Goal: Find specific fact: Find specific fact

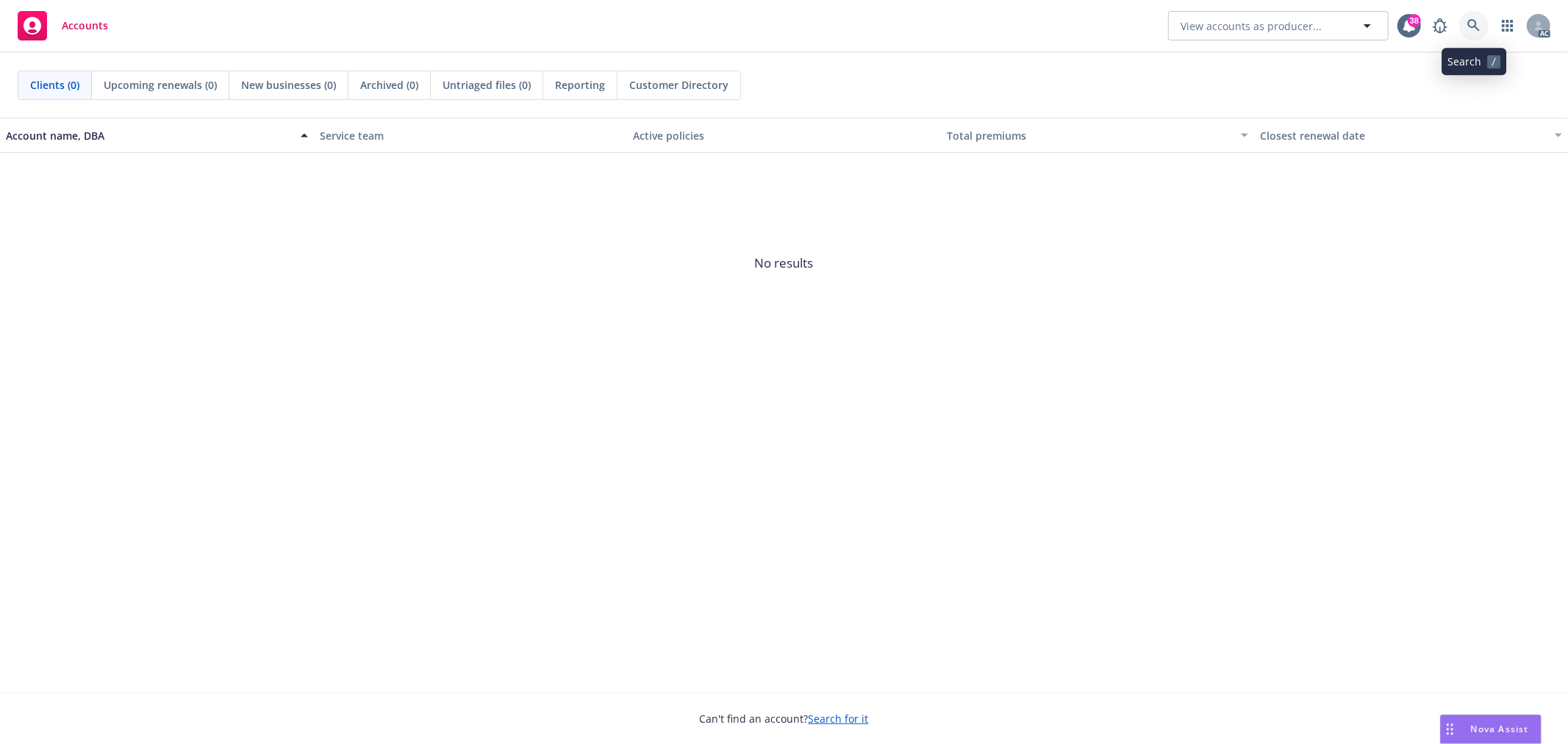
click at [1480, 17] on link at bounding box center [1473, 25] width 29 height 29
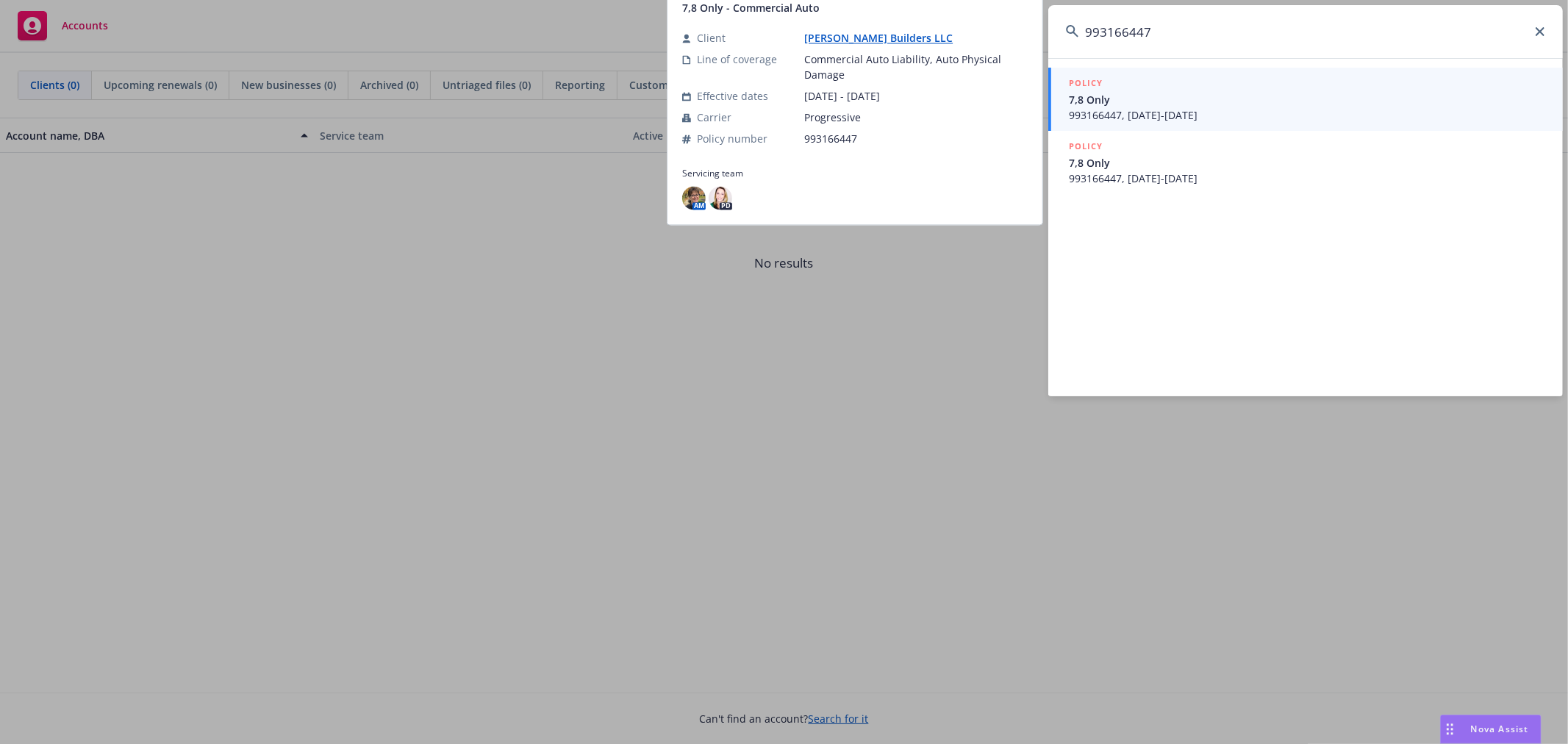
type input "993166447"
click at [1209, 87] on div "POLICY" at bounding box center [1307, 84] width 476 height 16
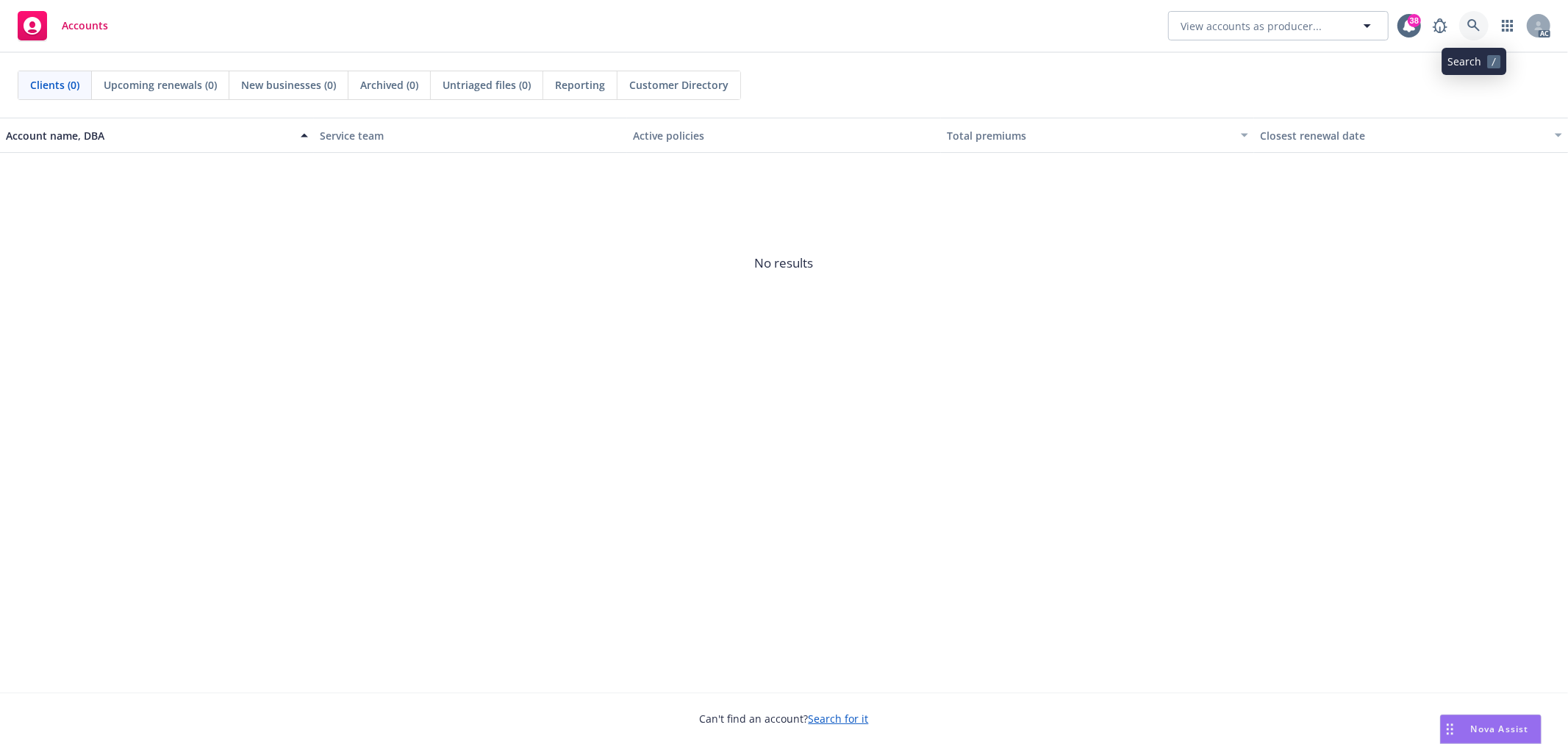
click at [1475, 23] on icon at bounding box center [1473, 26] width 12 height 12
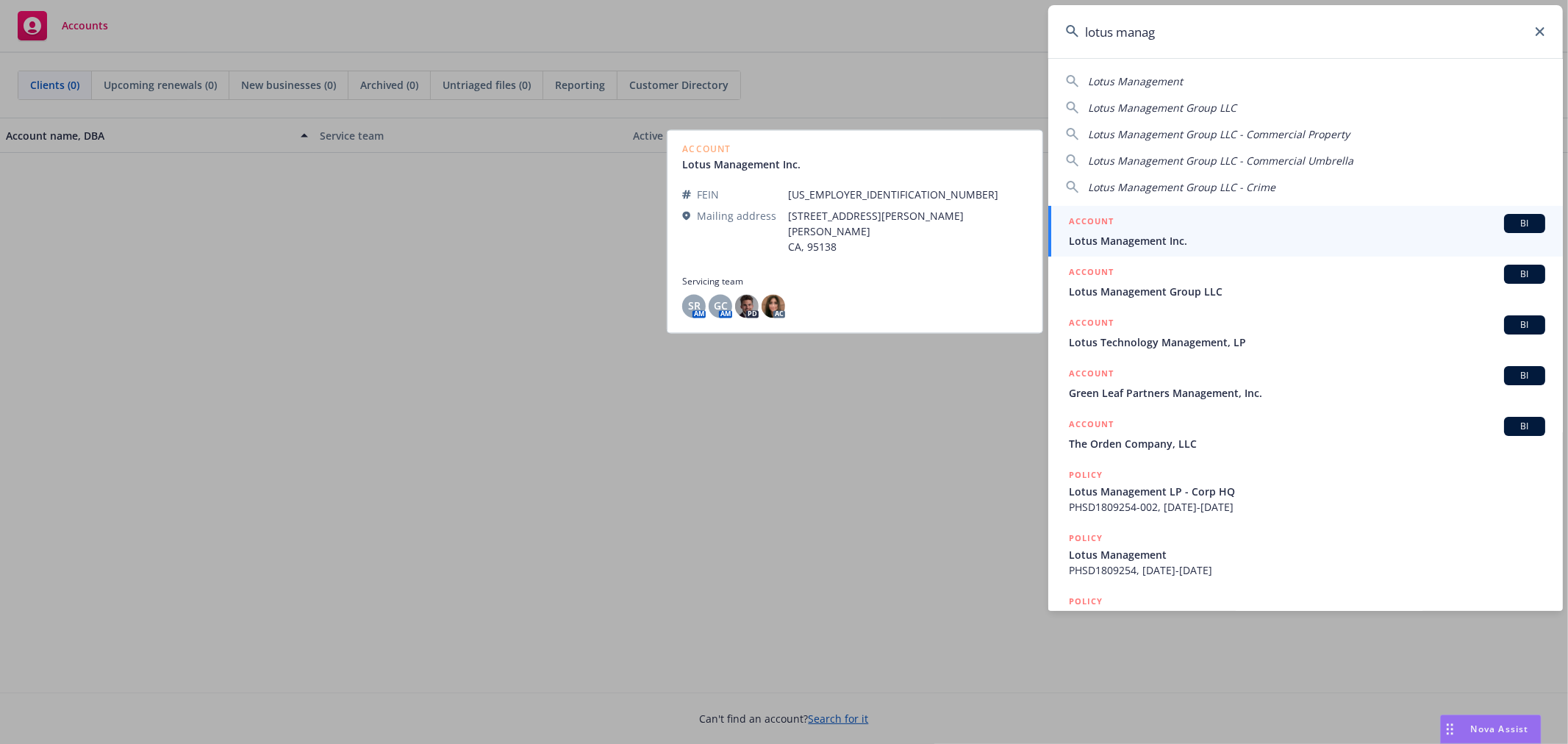
type input "lotus manag"
click at [1299, 241] on span "Lotus Management Inc." at bounding box center [1307, 240] width 476 height 15
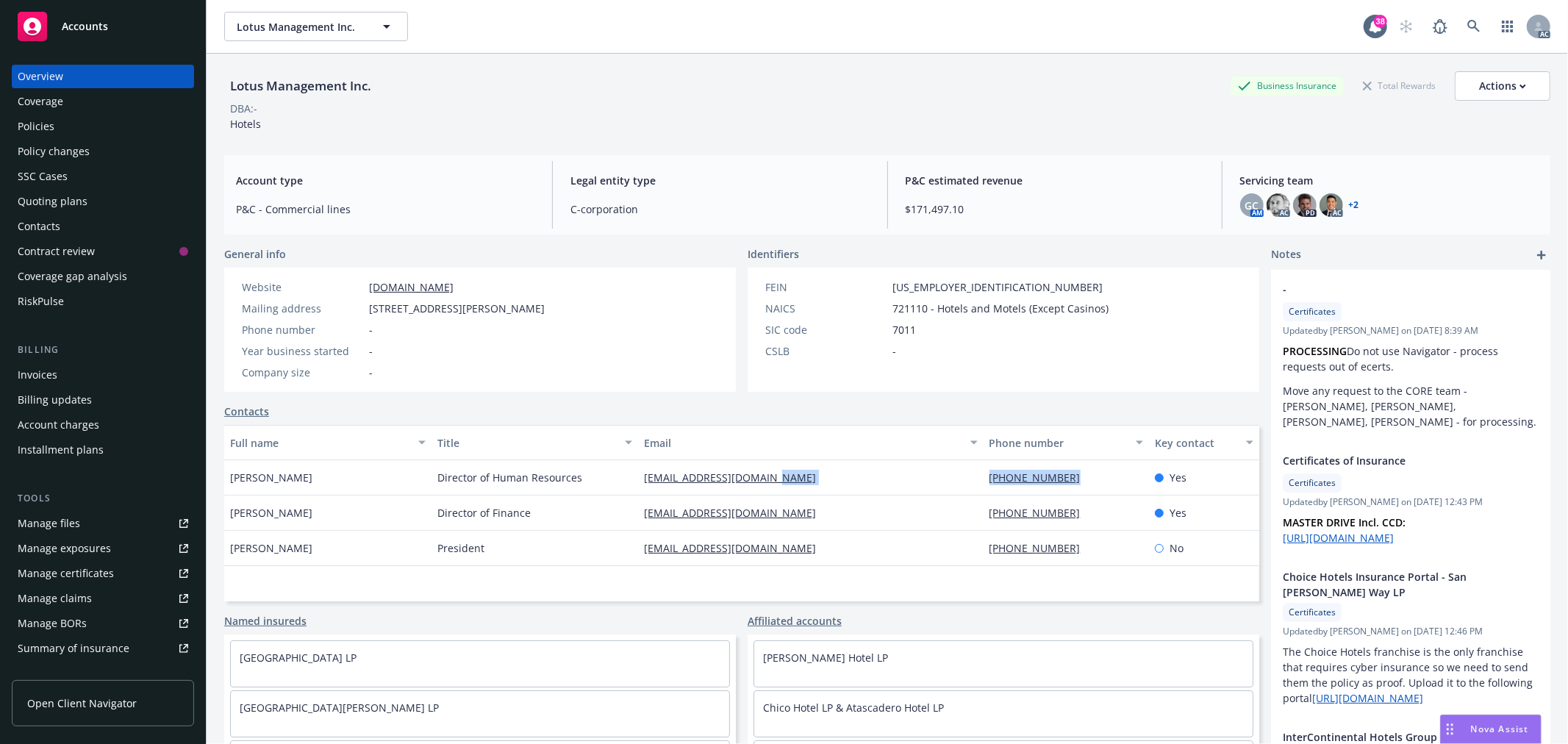
drag, startPoint x: 1066, startPoint y: 475, endPoint x: 971, endPoint y: 488, distance: 95.9
click at [971, 488] on div "[PERSON_NAME] Director of Human Resources [EMAIL_ADDRESS][DOMAIN_NAME] [PHONE_N…" at bounding box center [741, 478] width 1035 height 35
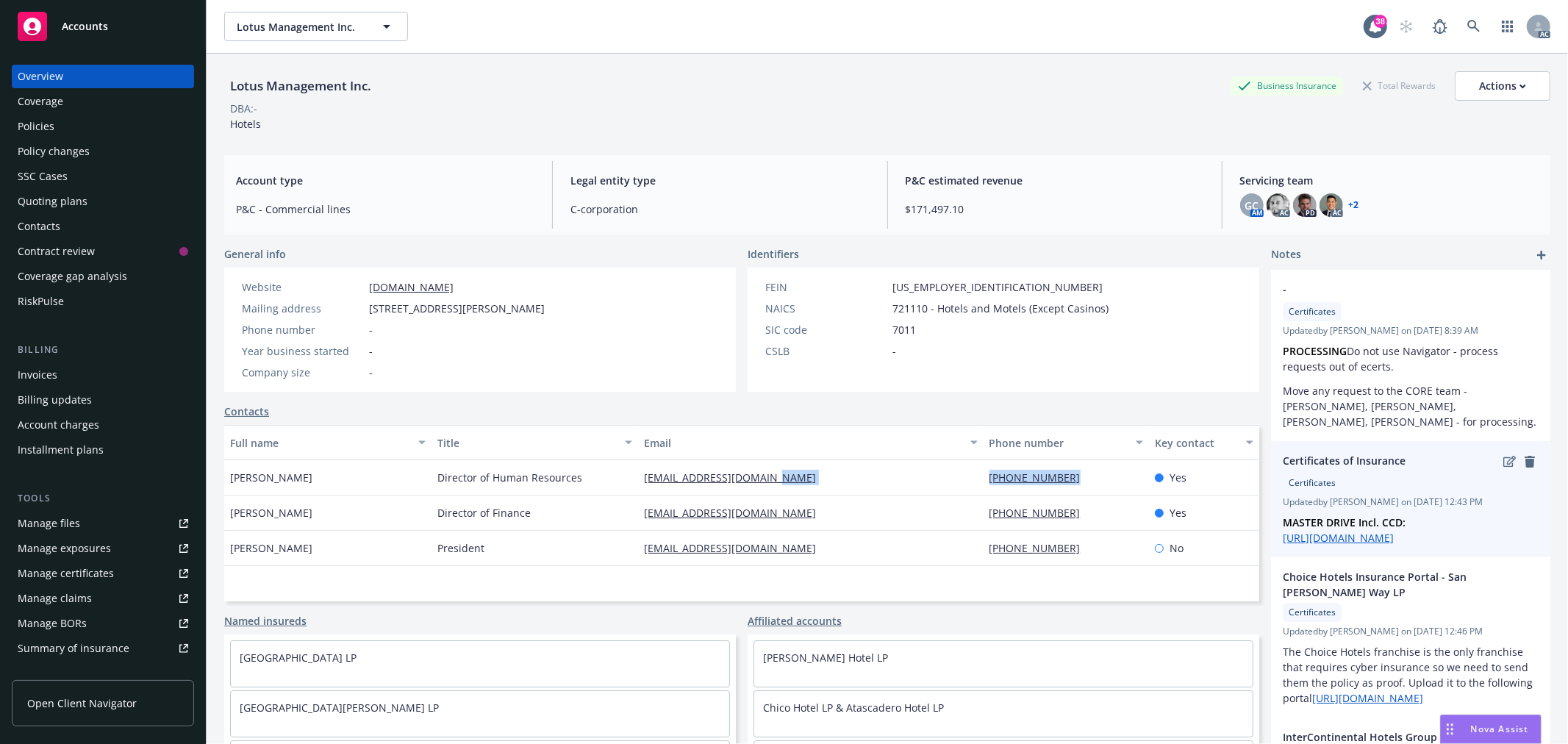
copy div "[PHONE_NUMBER]‬"
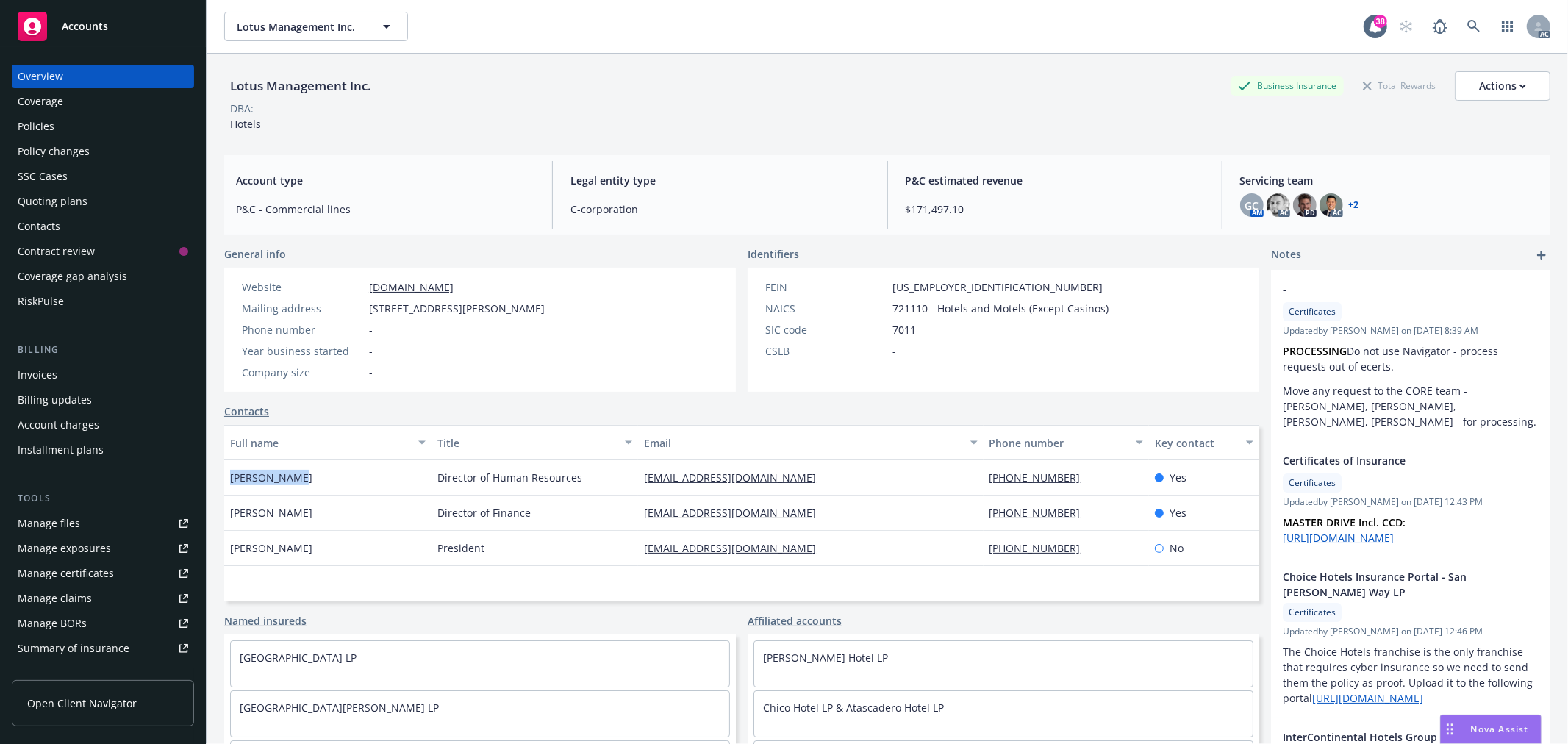
drag, startPoint x: 291, startPoint y: 482, endPoint x: 216, endPoint y: 487, distance: 75.2
click at [216, 487] on div "Lotus Management Inc. Business Insurance Total Rewards Actions DBA: - Hotels Ac…" at bounding box center [887, 426] width 1362 height 744
copy span "[PERSON_NAME]"
click at [65, 128] on div "Policies" at bounding box center [103, 127] width 171 height 24
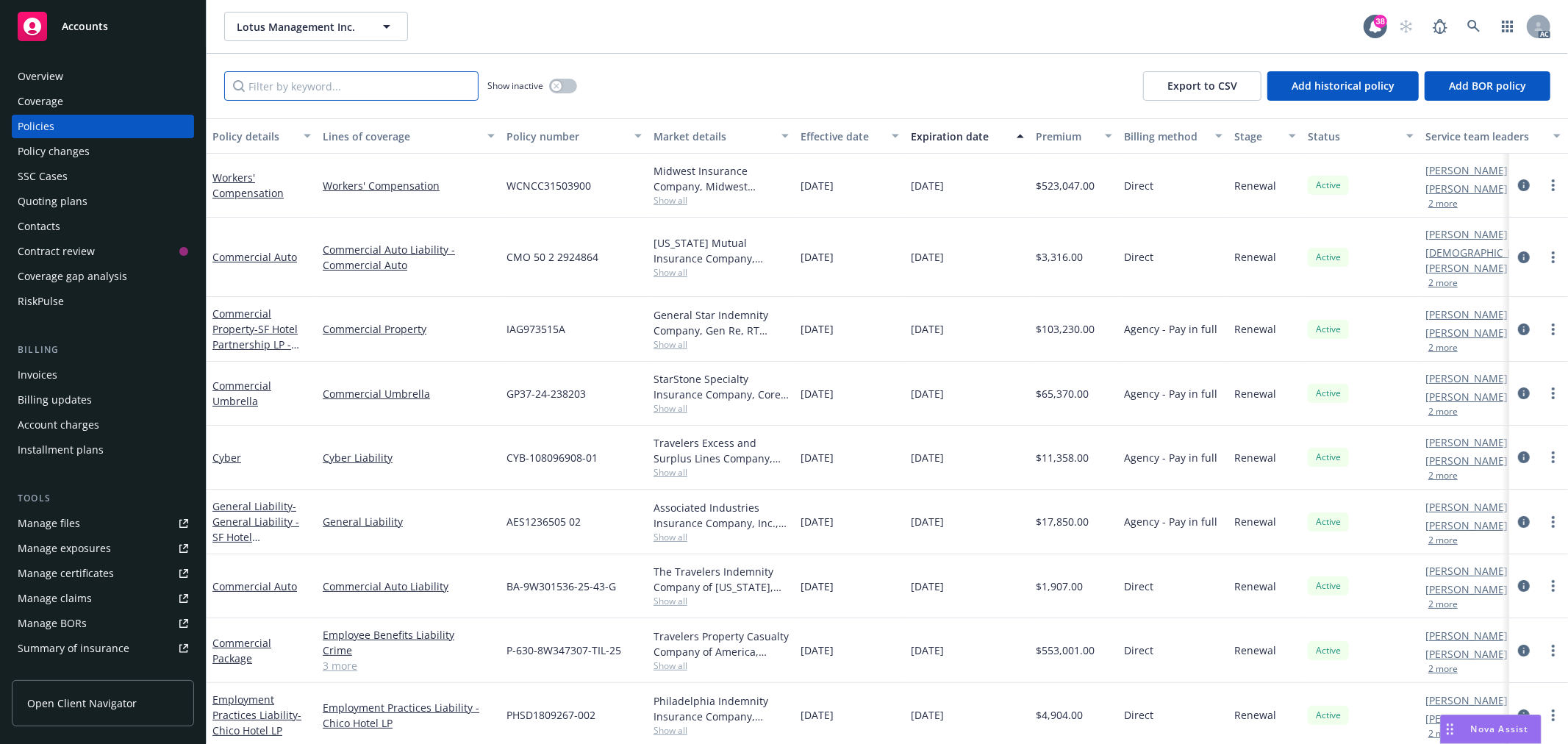
click at [388, 86] on input "Filter by keyword..." at bounding box center [351, 86] width 254 height 29
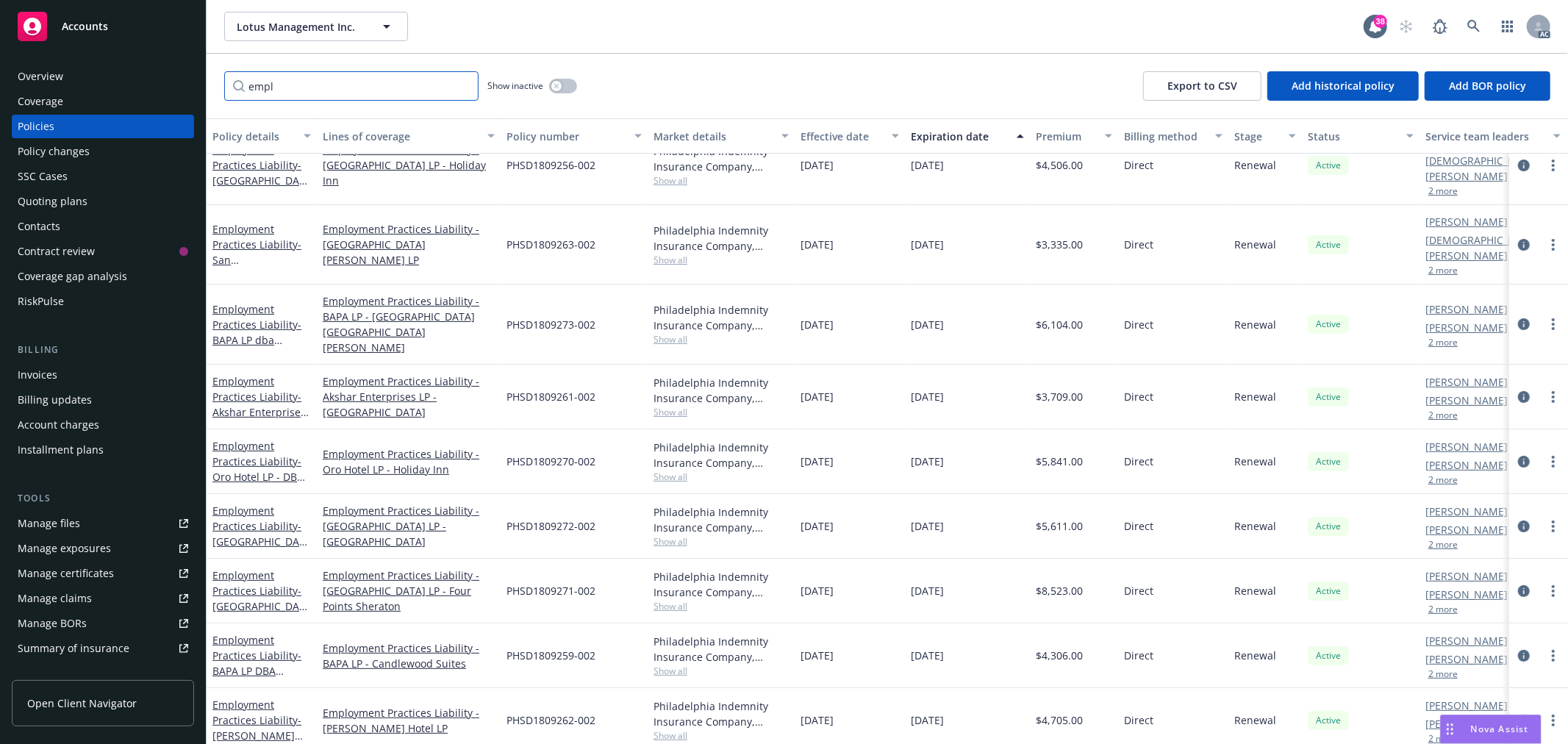
scroll to position [245, 0]
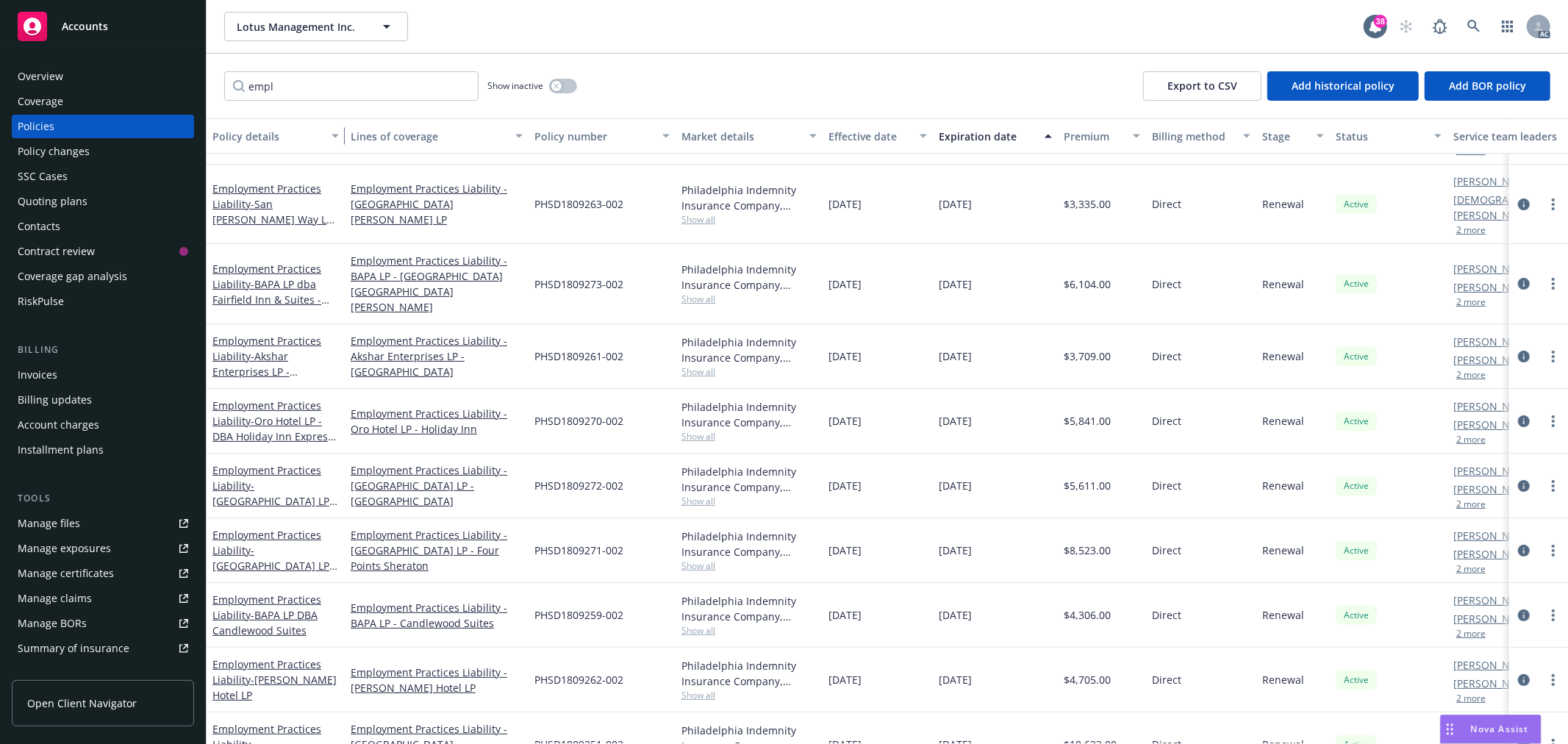
drag, startPoint x: 312, startPoint y: 136, endPoint x: 340, endPoint y: 136, distance: 28.0
click at [340, 136] on div "button" at bounding box center [337, 136] width 7 height 34
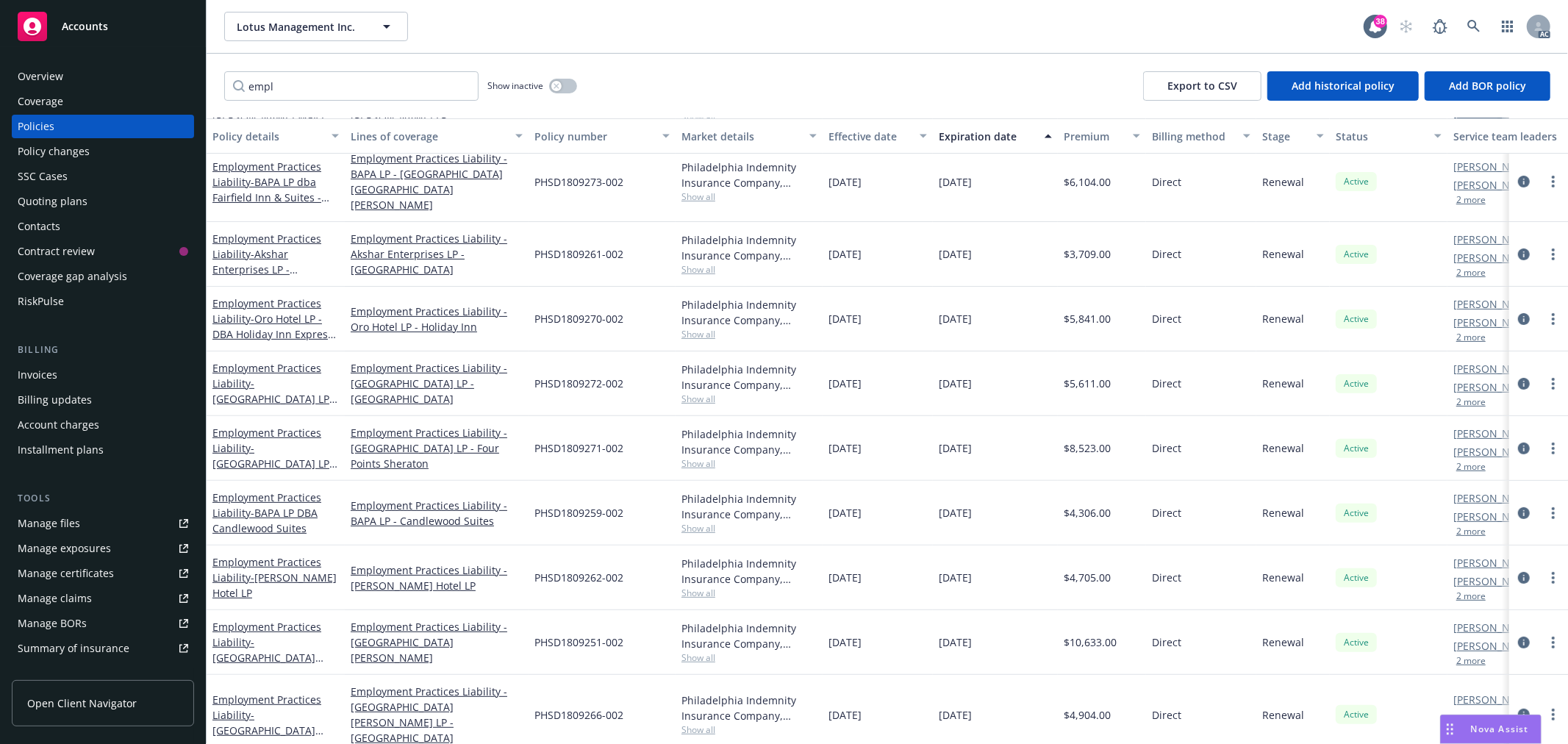
scroll to position [362, 0]
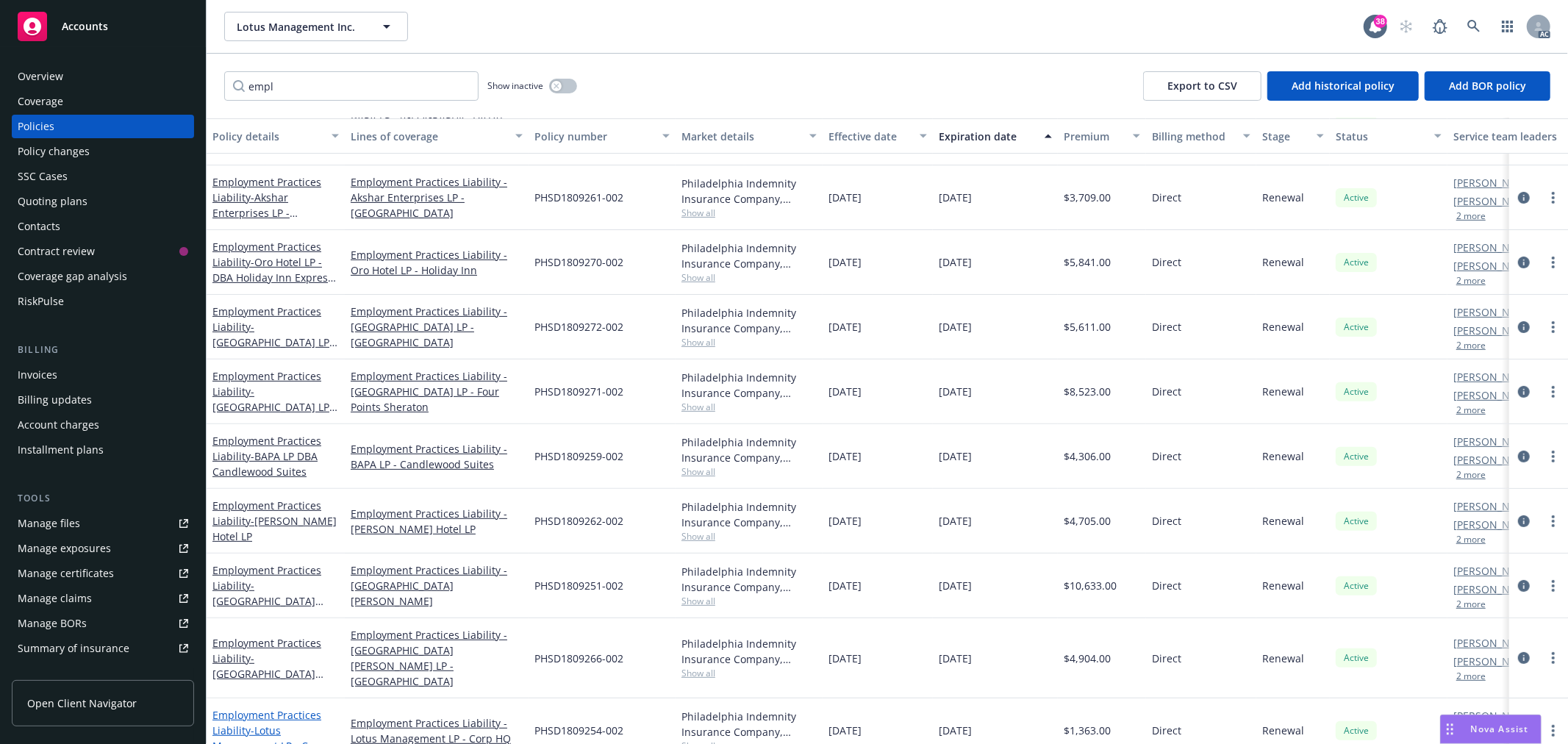
click at [226, 709] on link "Employment Practices Liability - Lotus Management LP - Corp HQ" at bounding box center [268, 739] width 112 height 60
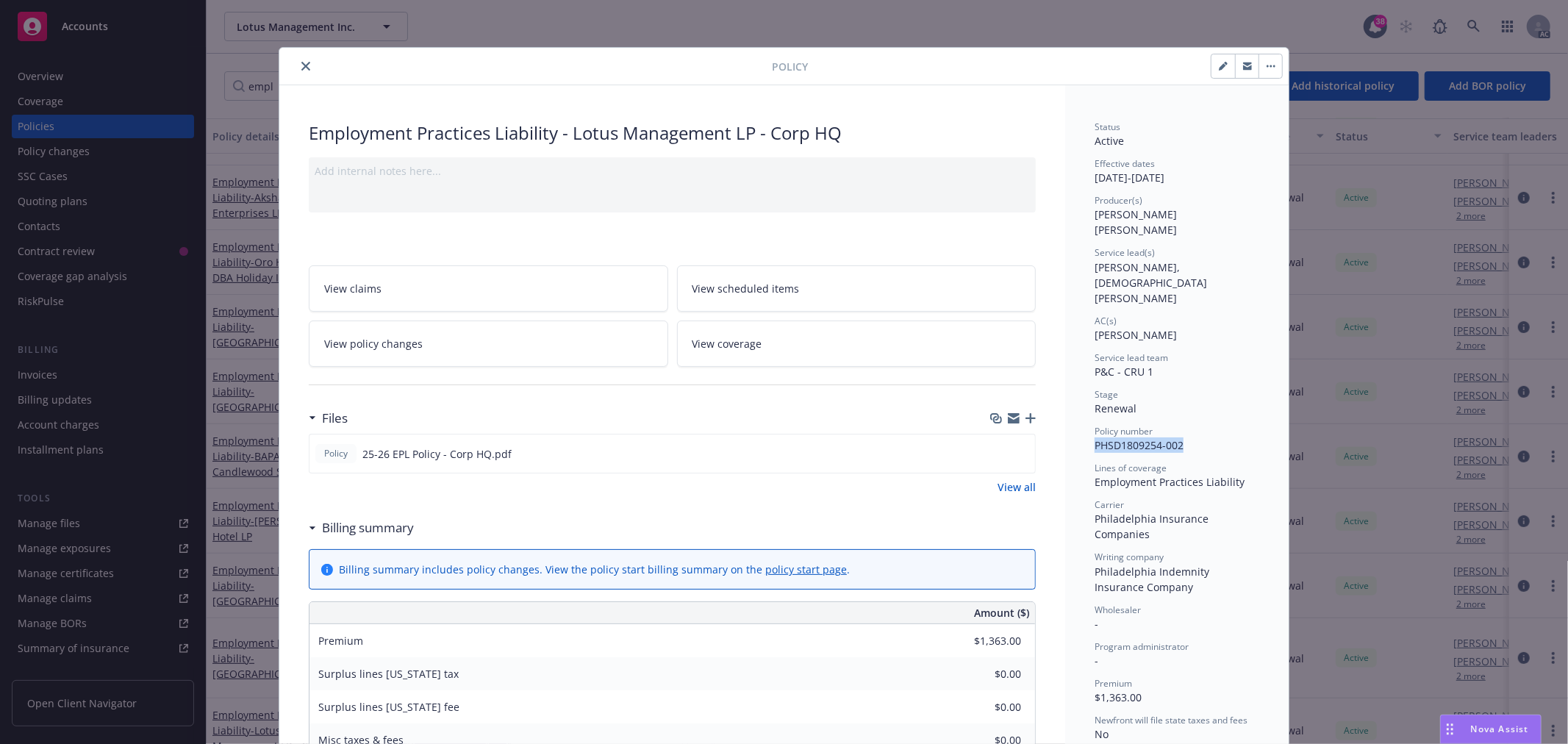
drag, startPoint x: 1180, startPoint y: 398, endPoint x: 1091, endPoint y: 399, distance: 89.0
click at [1094, 425] on div "Policy number PHSD1809254-002" at bounding box center [1177, 439] width 165 height 28
copy span "PHSD1809254-002"
click at [297, 60] on button "close" at bounding box center [305, 66] width 18 height 18
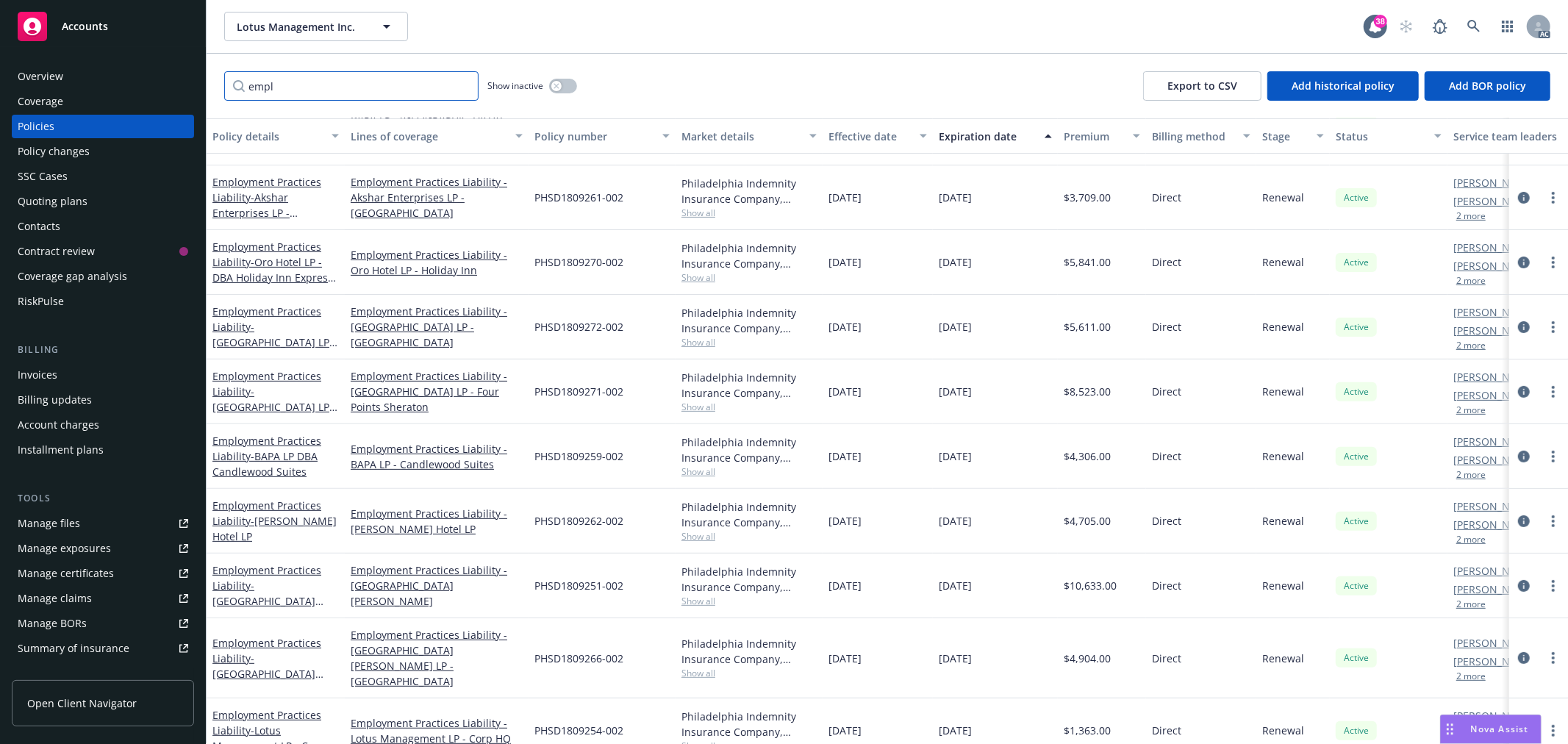
drag, startPoint x: 307, startPoint y: 81, endPoint x: 204, endPoint y: 82, distance: 103.0
click at [204, 82] on div "Accounts Overview Coverage Policies Policy changes SSC Cases Quoting plans Cont…" at bounding box center [784, 372] width 1568 height 744
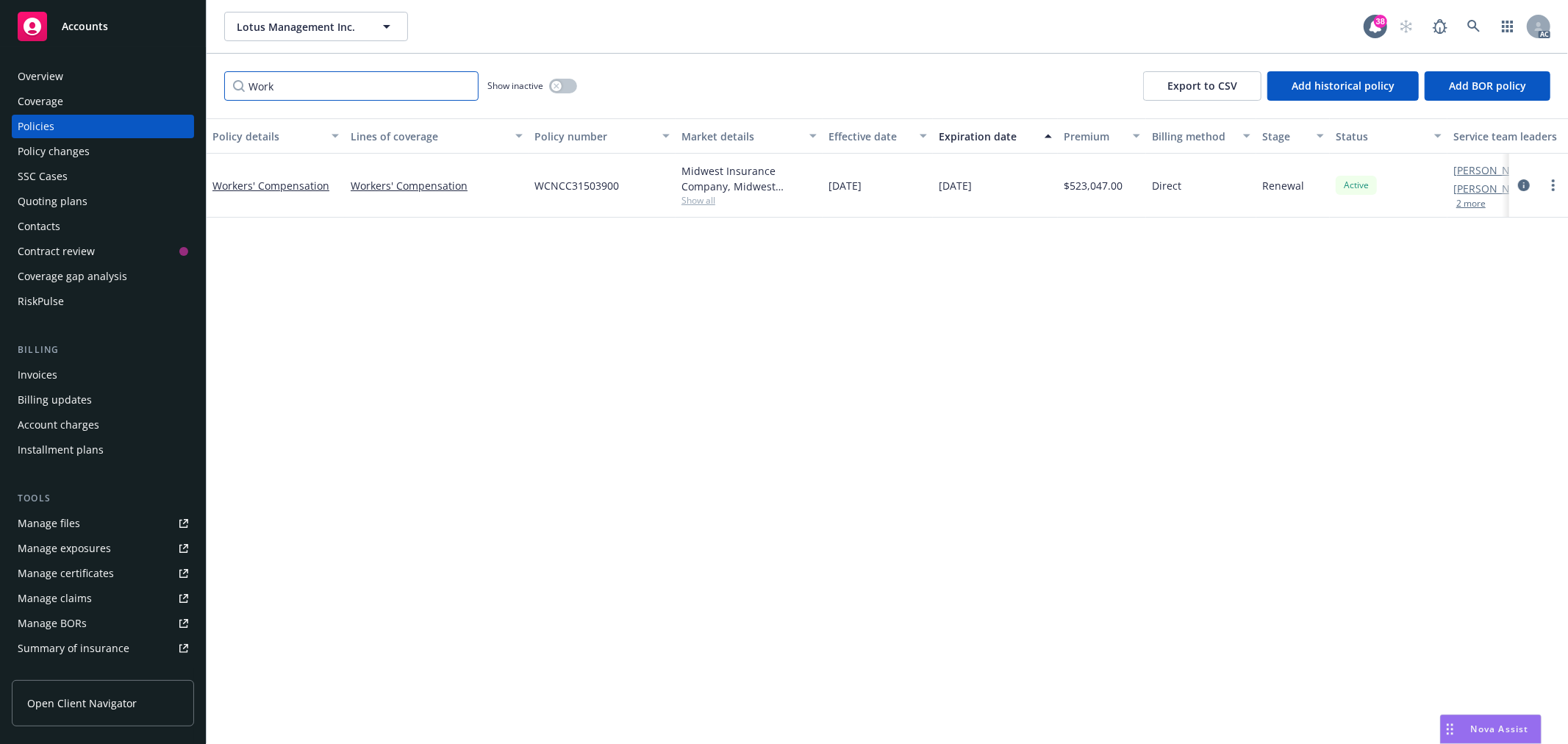
type input "Work"
click at [594, 185] on span "WCNCC31503900" at bounding box center [576, 185] width 84 height 15
copy span "WCNCC31503900"
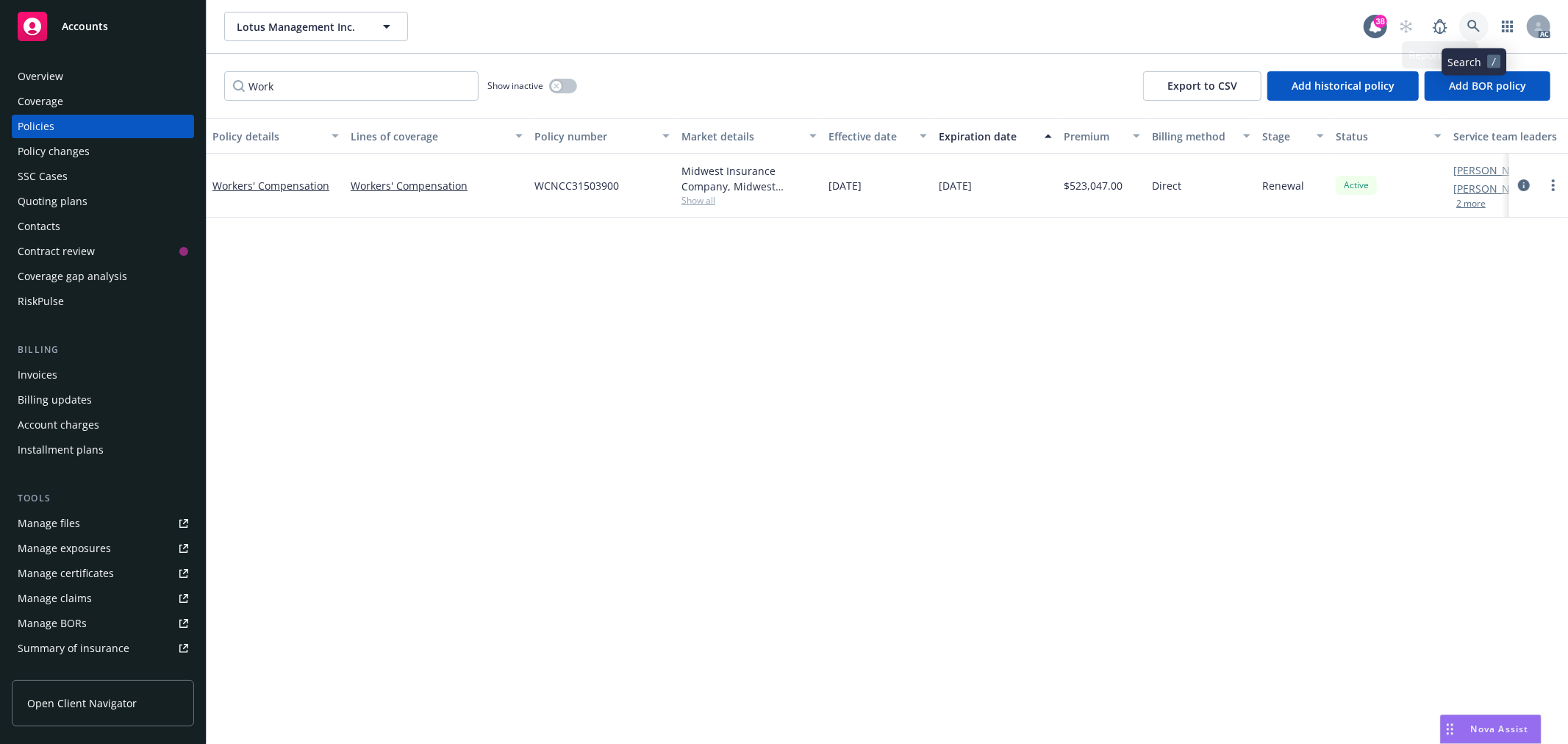
click at [1471, 17] on link at bounding box center [1473, 26] width 29 height 29
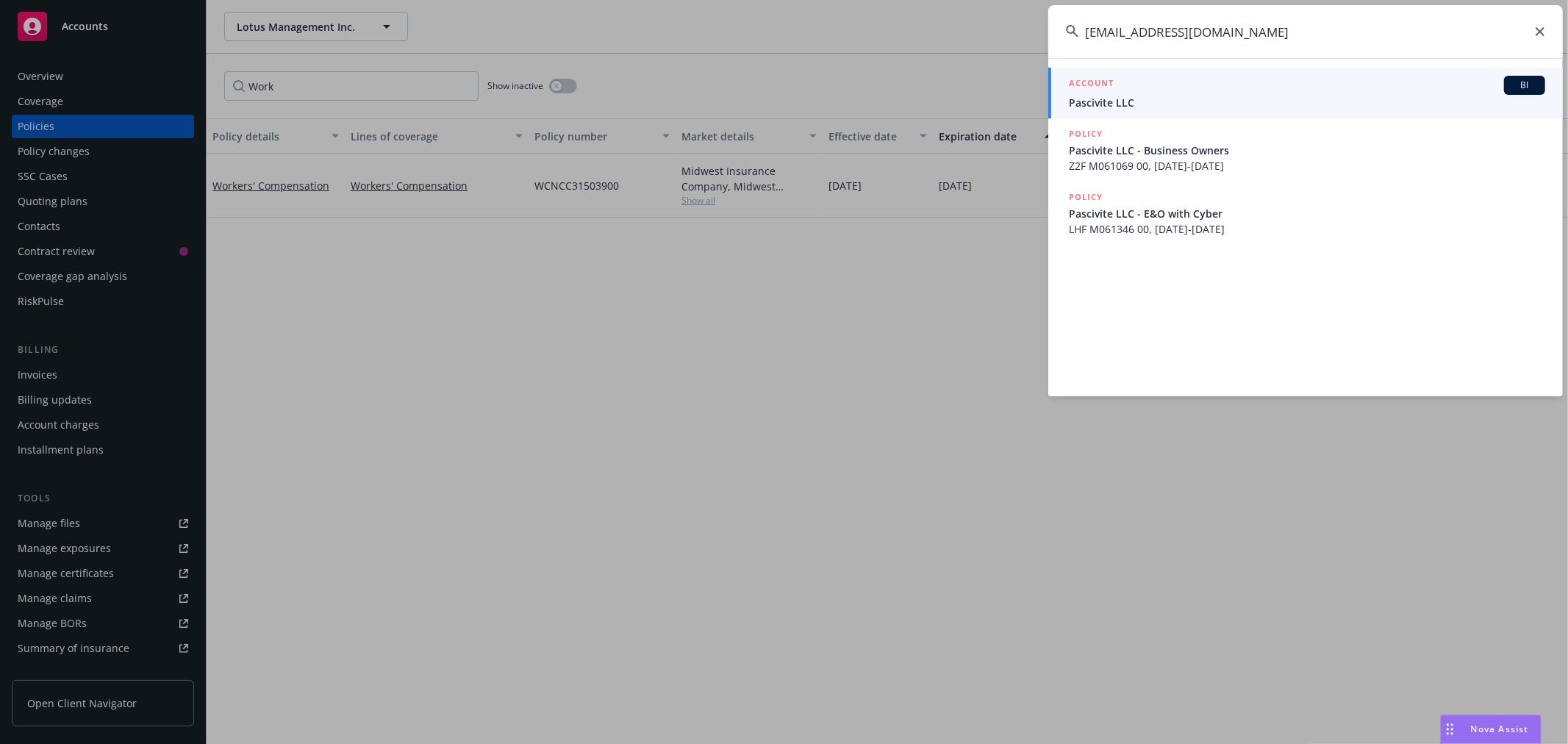
type input "[EMAIL_ADDRESS][DOMAIN_NAME]"
click at [1221, 92] on div "ACCOUNT BI" at bounding box center [1307, 86] width 476 height 19
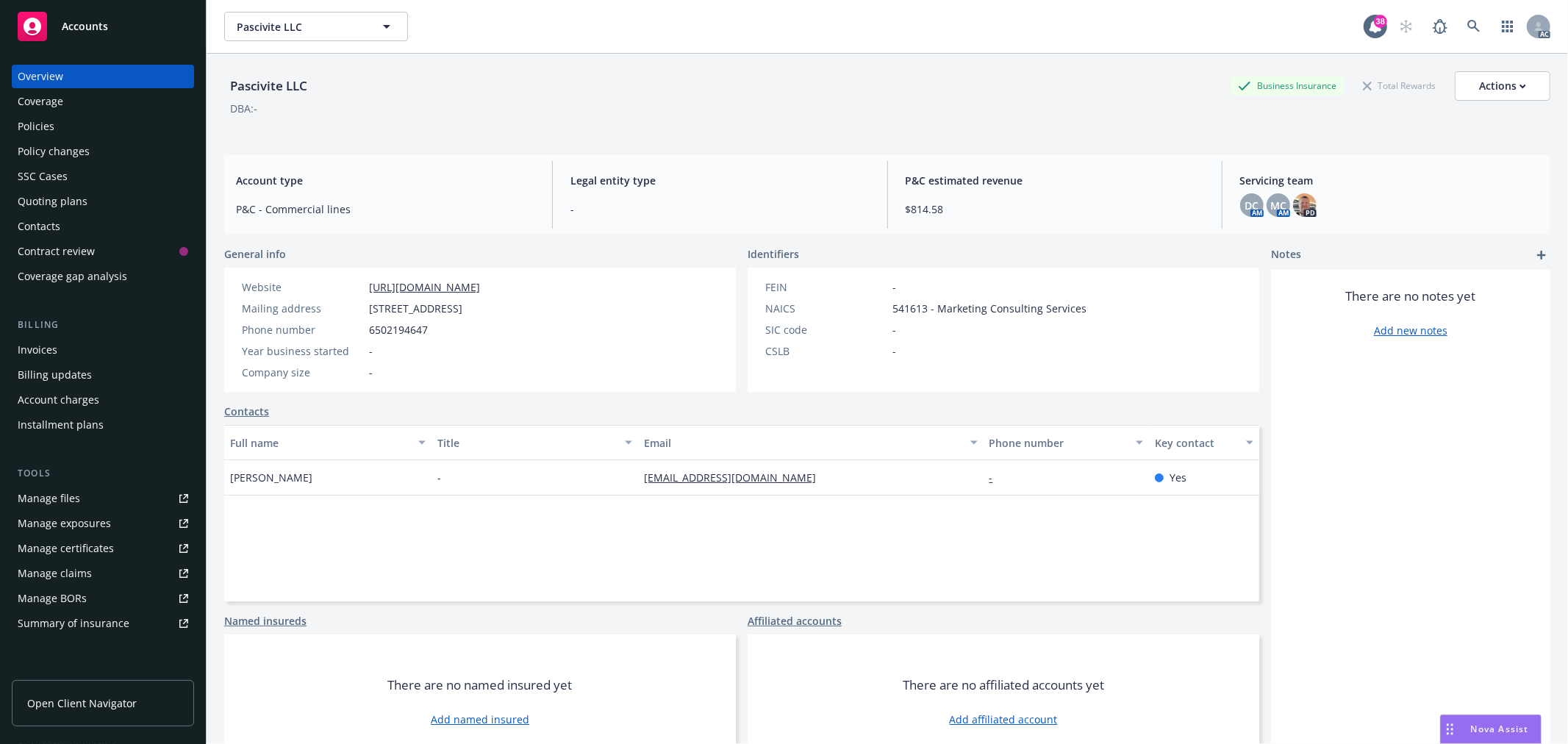
click at [54, 120] on div "Policies" at bounding box center [103, 127] width 171 height 24
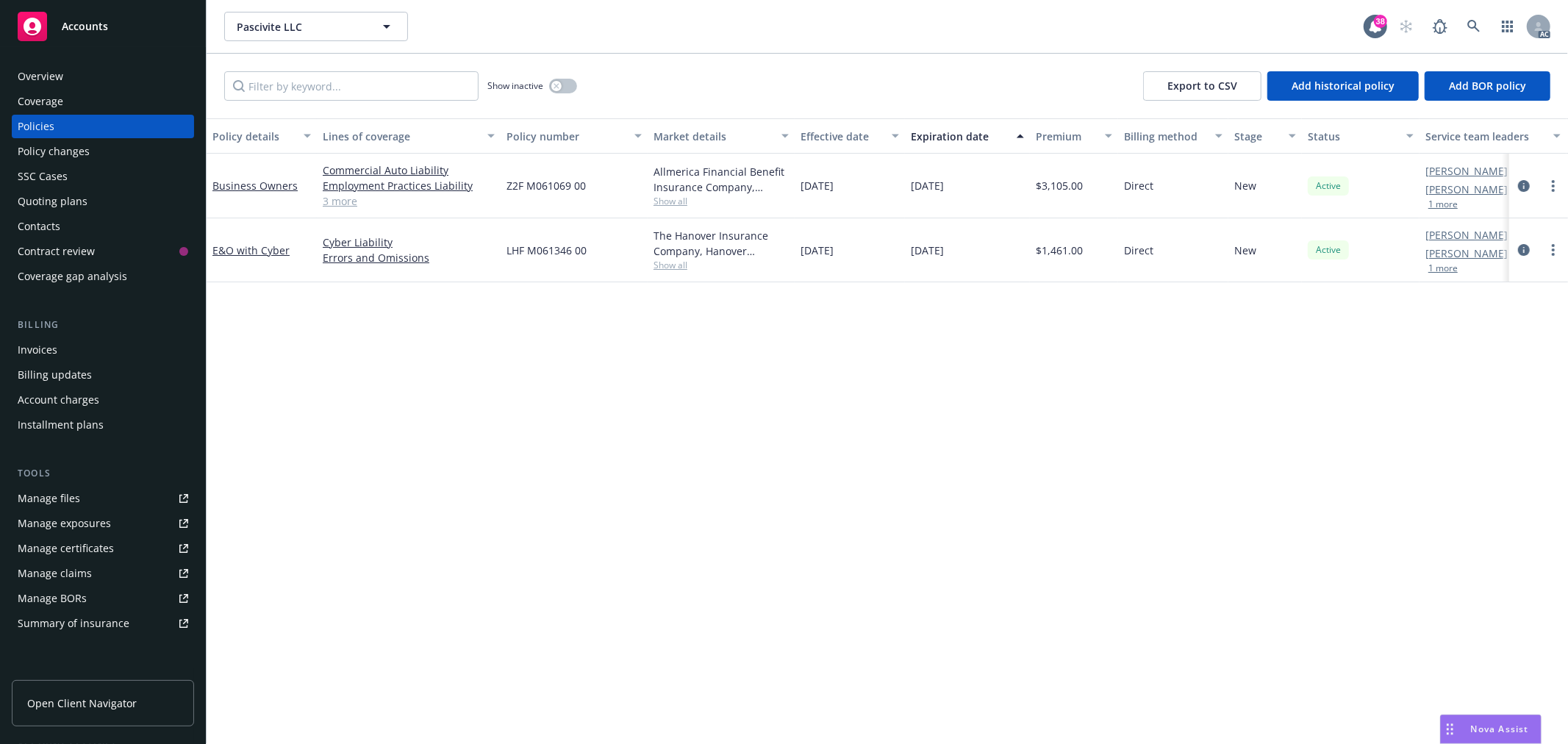
click at [545, 248] on span "LHF M061346 00" at bounding box center [546, 250] width 81 height 15
drag, startPoint x: 589, startPoint y: 247, endPoint x: 508, endPoint y: 250, distance: 81.1
click at [508, 250] on div "LHF M061346 00" at bounding box center [574, 251] width 147 height 64
copy span "LHF M061346 00"
click at [81, 79] on div "Overview" at bounding box center [103, 76] width 171 height 24
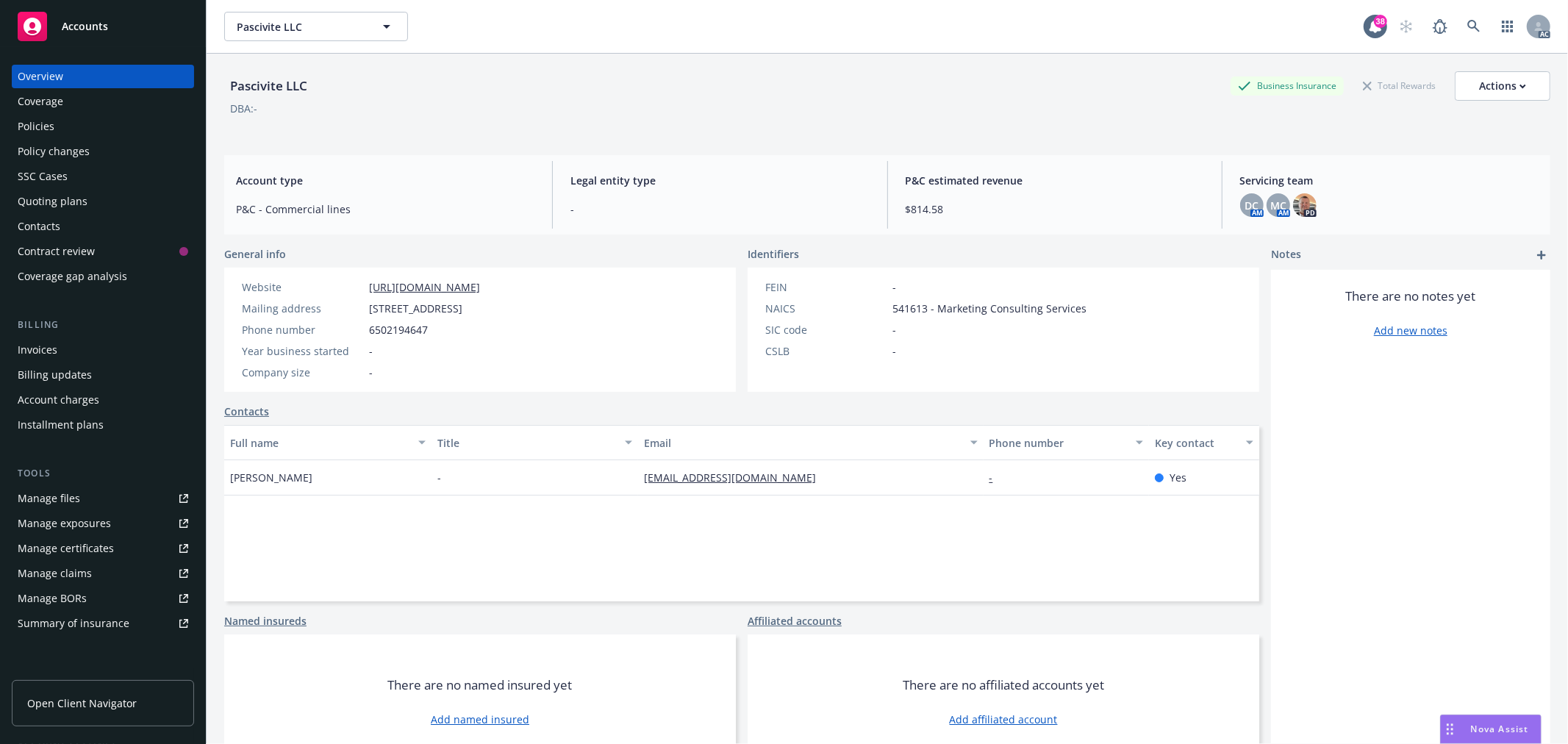
drag, startPoint x: 319, startPoint y: 479, endPoint x: 222, endPoint y: 479, distance: 97.0
click at [222, 479] on div "Pascivite LLC Business Insurance Total Rewards Actions DBA: - Account type P&C …" at bounding box center [887, 426] width 1362 height 744
copy span "[PERSON_NAME]"
click at [1467, 25] on icon at bounding box center [1473, 26] width 13 height 13
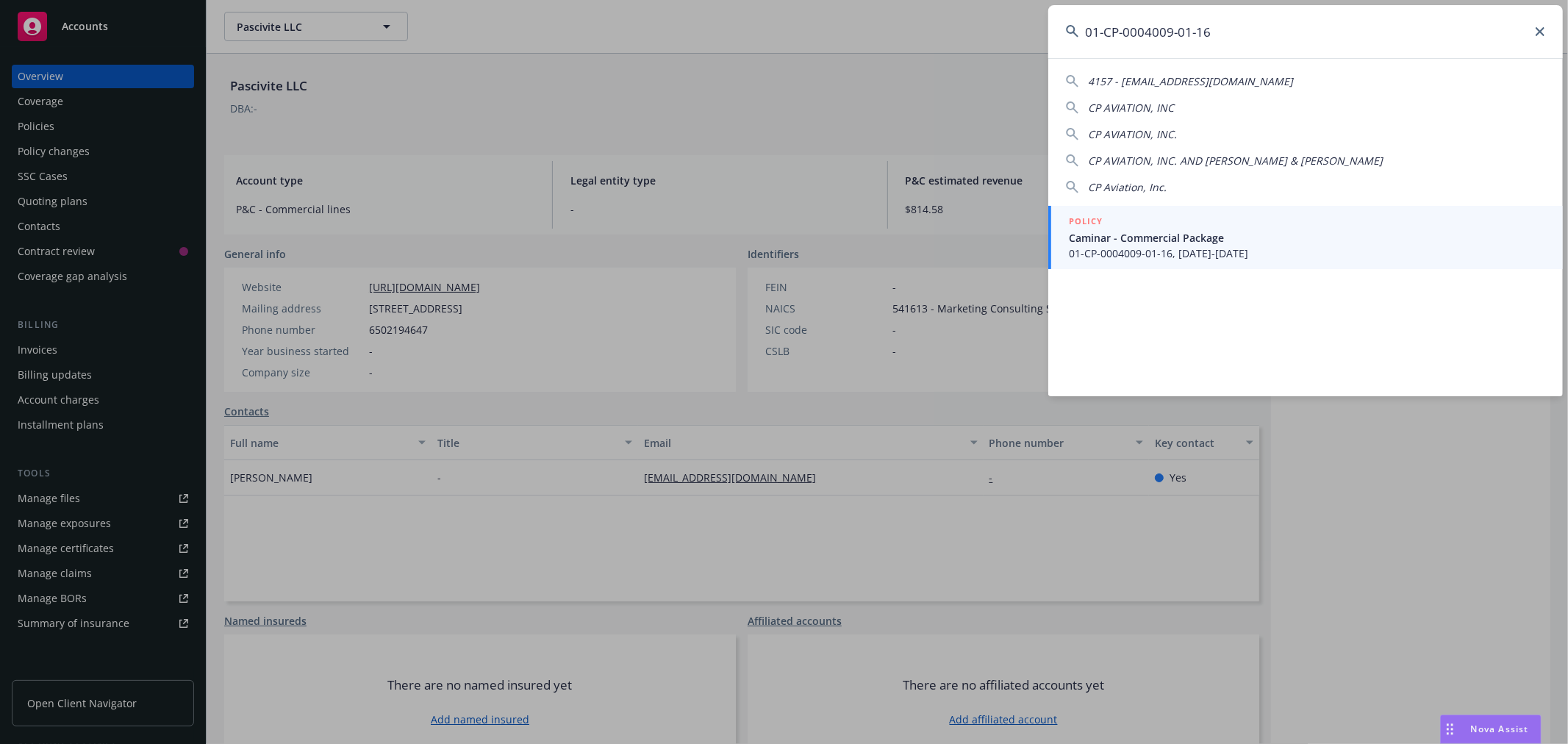
type input "01-CP-0004009-01-16"
click at [1289, 239] on span "Caminar - Commercial Package" at bounding box center [1307, 237] width 476 height 15
